Goal: Information Seeking & Learning: Learn about a topic

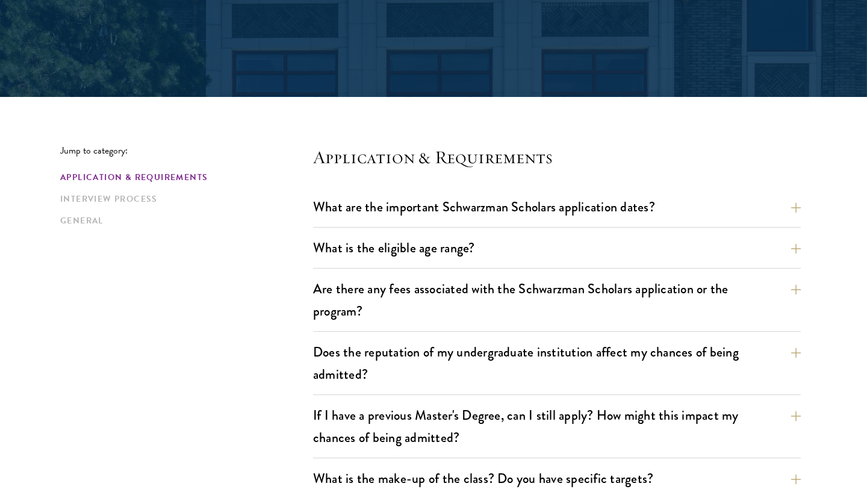
scroll to position [229, 0]
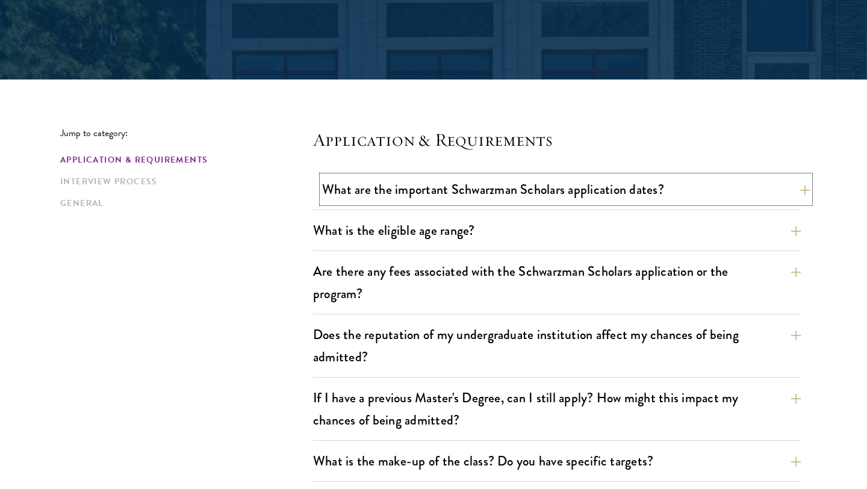
click at [419, 190] on button "What are the important Schwarzman Scholars application dates?" at bounding box center [566, 189] width 488 height 27
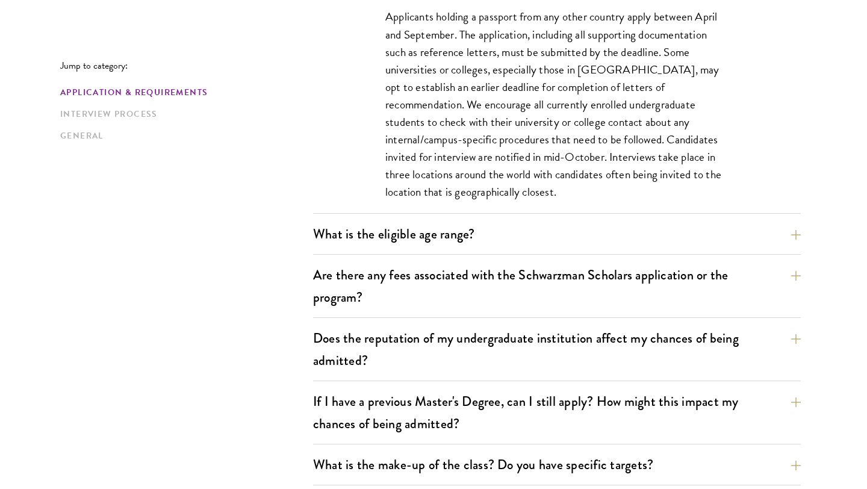
scroll to position [655, 0]
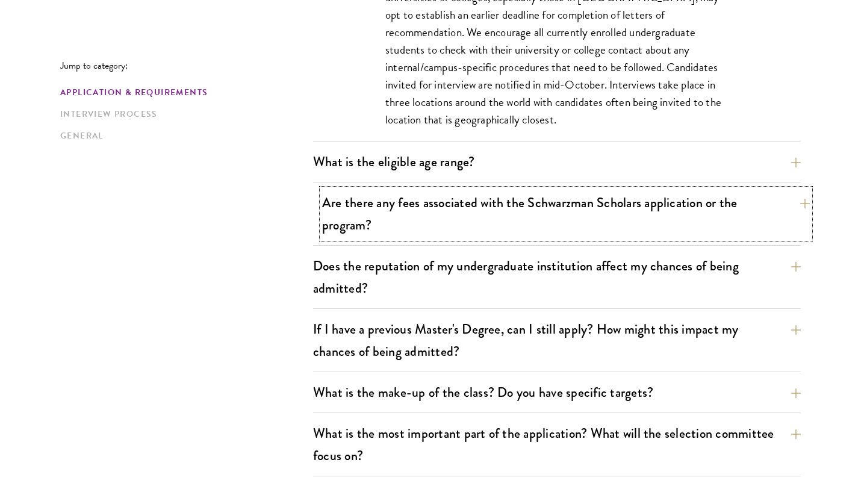
click at [438, 229] on button "Are there any fees associated with the Schwarzman Scholars application or the p…" at bounding box center [566, 213] width 488 height 49
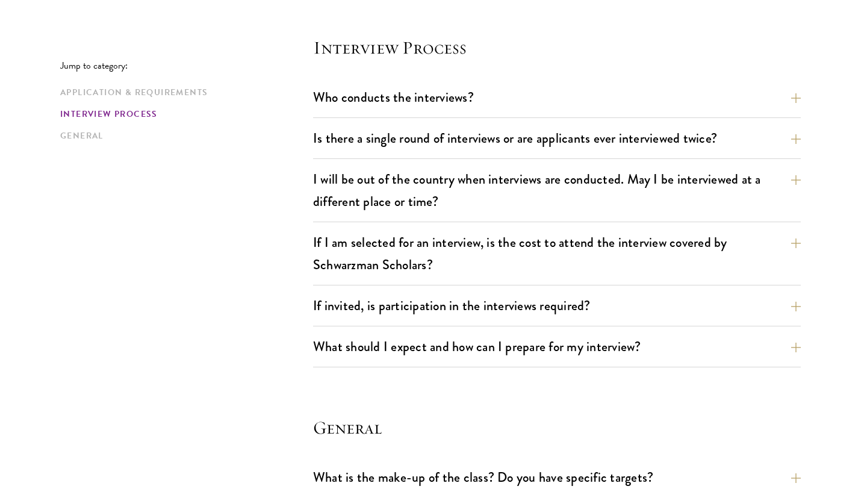
scroll to position [1685, 0]
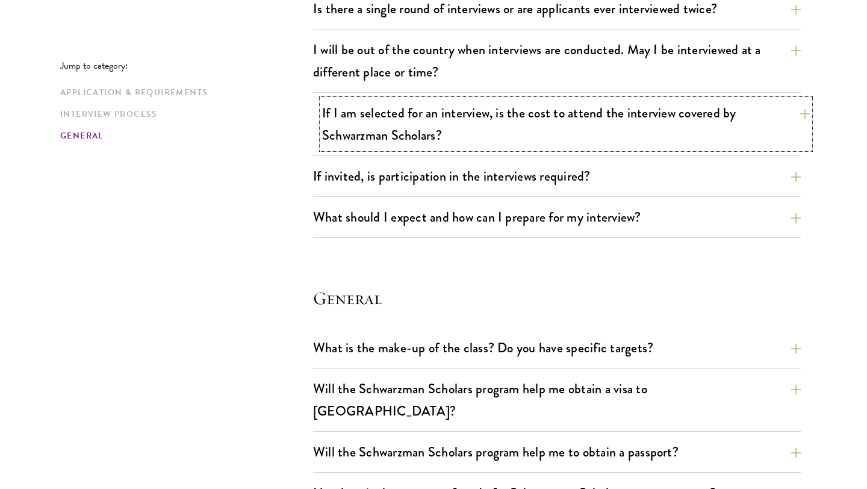
click at [518, 140] on button "If I am selected for an interview, is the cost to attend the interview covered …" at bounding box center [566, 123] width 488 height 49
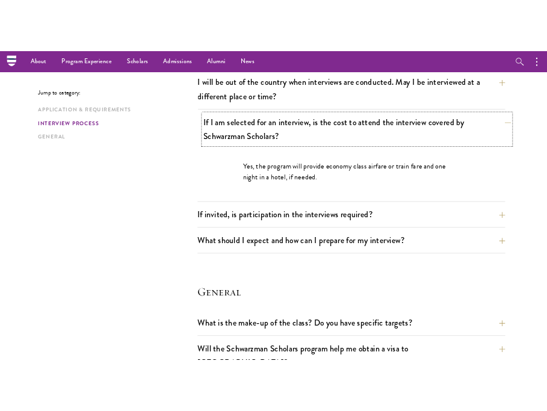
scroll to position [1497, 0]
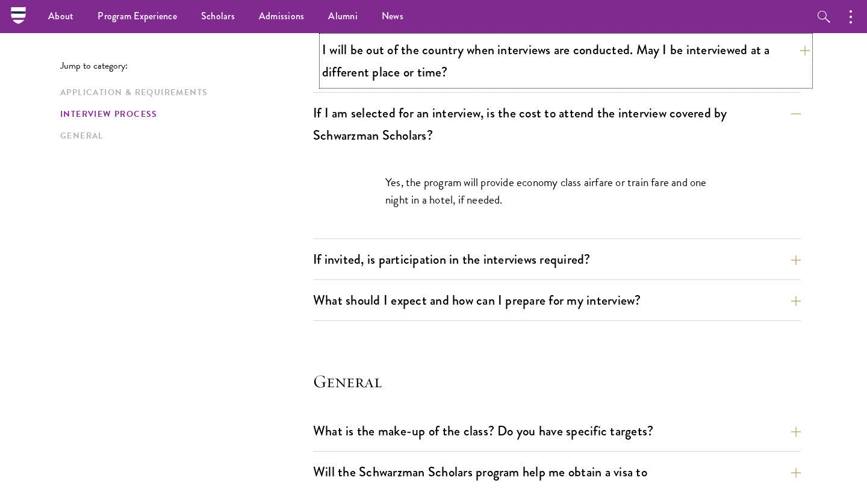
click at [552, 83] on button "I will be out of the country when interviews are conducted. May I be interviewe…" at bounding box center [566, 60] width 488 height 49
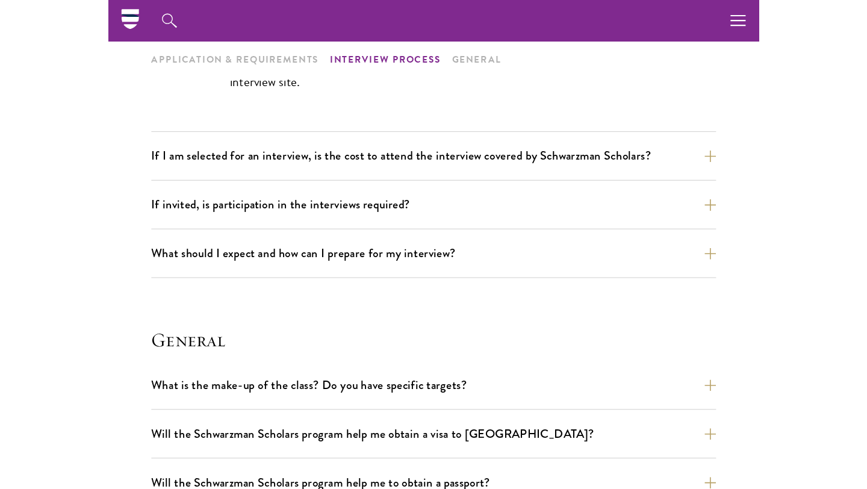
scroll to position [1488, 0]
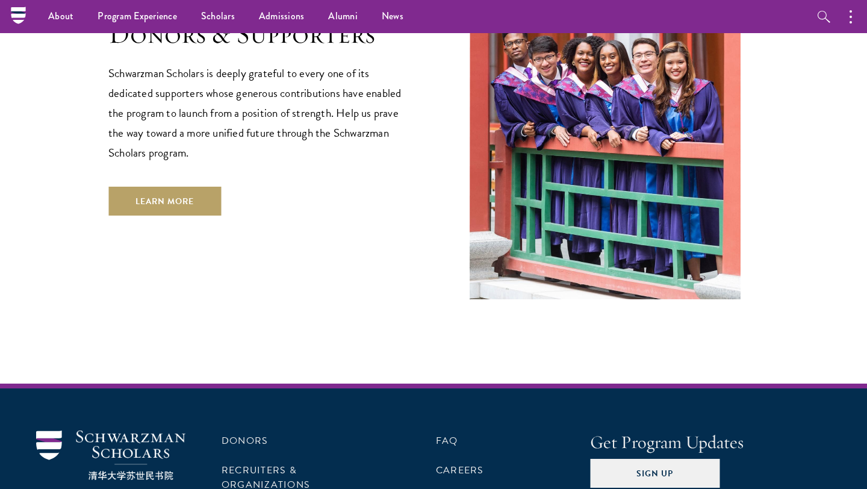
scroll to position [3221, 0]
